Goal: Information Seeking & Learning: Understand process/instructions

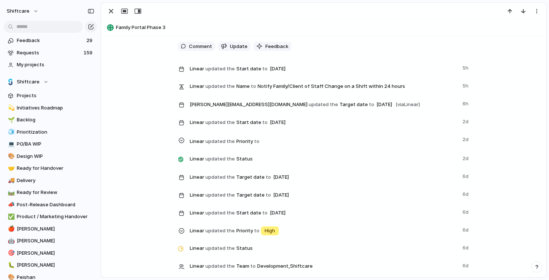
scroll to position [1152, 0]
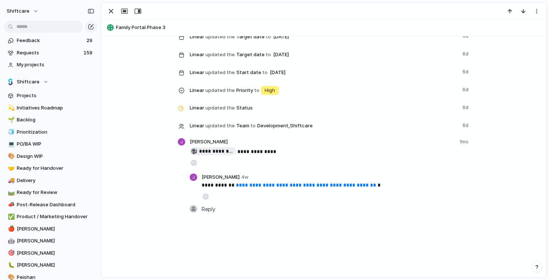
click at [341, 185] on link "**********" at bounding box center [306, 185] width 140 height 5
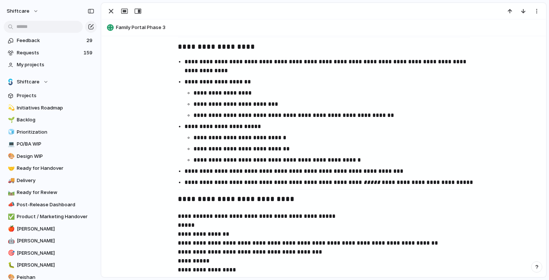
scroll to position [334, 0]
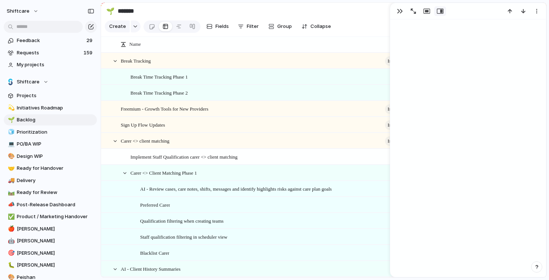
scroll to position [540, 0]
